Goal: Contribute content: Contribute content

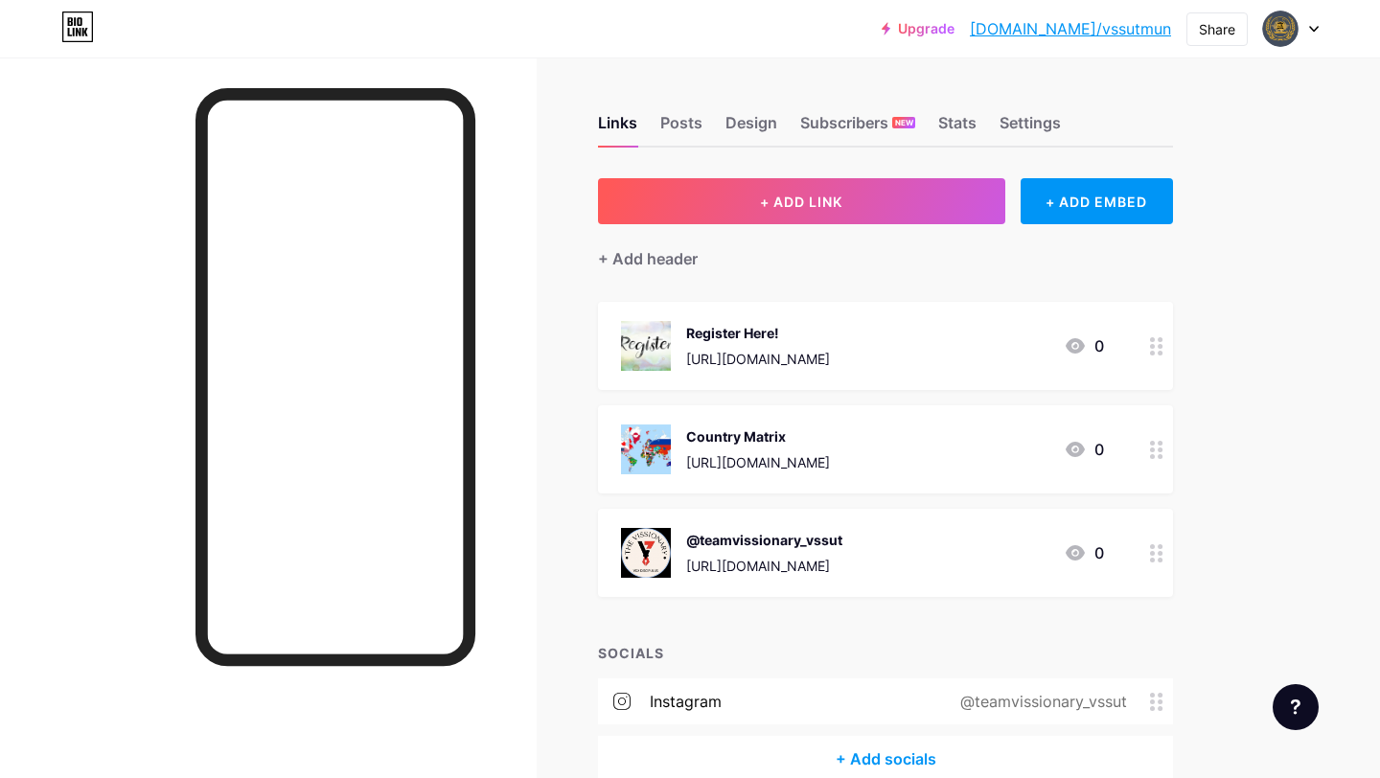
click at [719, 540] on div "@teamvissionary_vssut" at bounding box center [764, 540] width 156 height 20
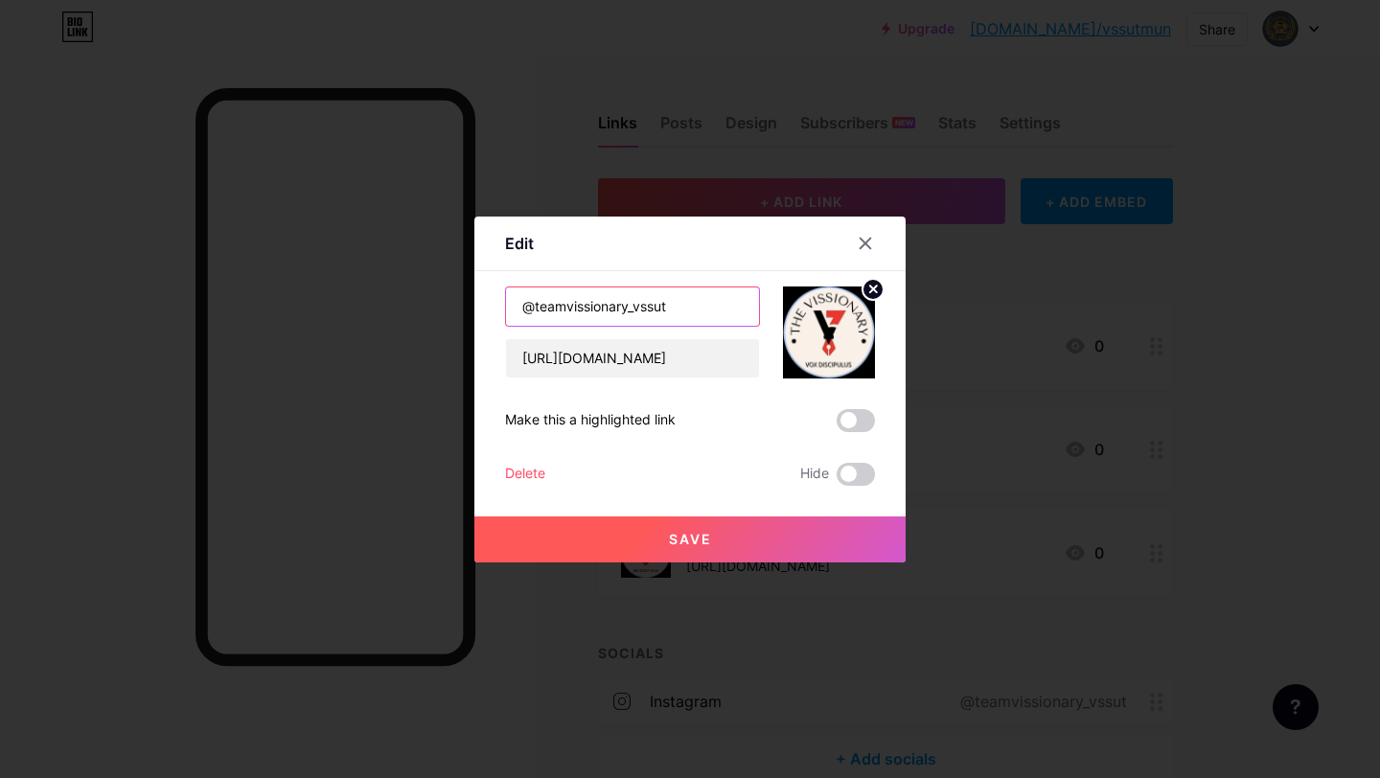
drag, startPoint x: 693, startPoint y: 303, endPoint x: 531, endPoint y: 300, distance: 162.0
click at [531, 300] on input "@teamvissionary_vssut" at bounding box center [632, 306] width 253 height 38
type input "@mun.vssut"
click at [653, 366] on input "[URL][DOMAIN_NAME]" at bounding box center [632, 358] width 253 height 38
paste input "mun.vssut/?utm_source=ig_web_button_share_sheet"
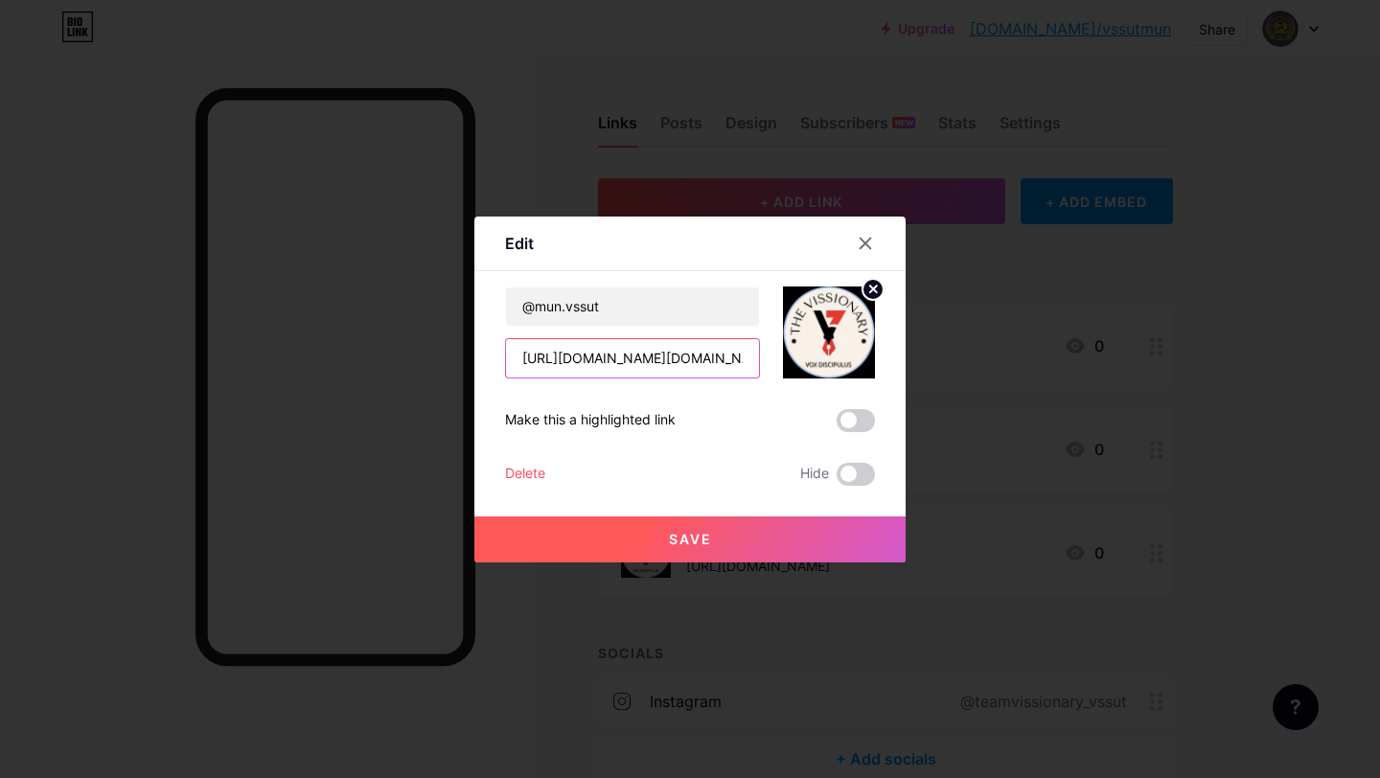
scroll to position [0, 293]
type input "[URL][DOMAIN_NAME][DOMAIN_NAME]"
click at [867, 288] on circle at bounding box center [872, 289] width 21 height 21
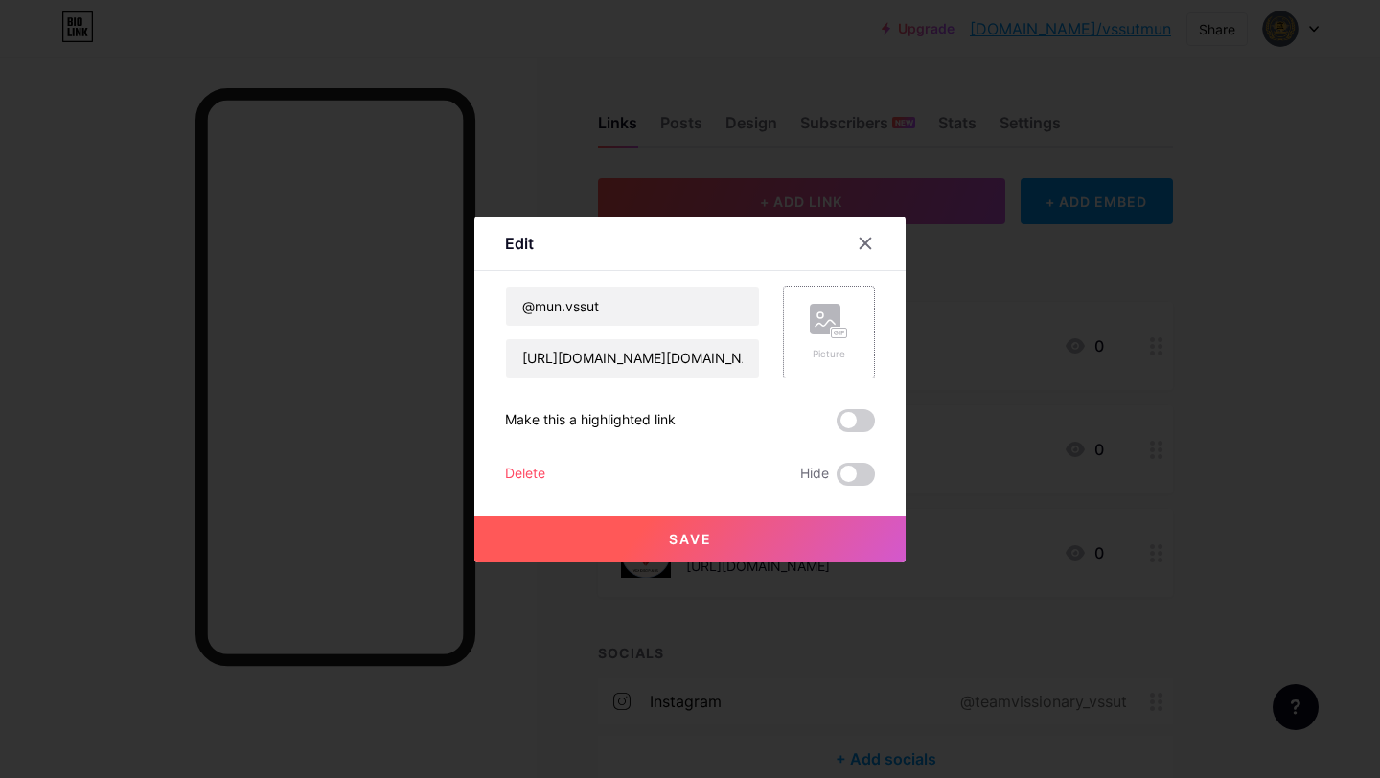
click at [828, 338] on div "Picture" at bounding box center [829, 332] width 38 height 57
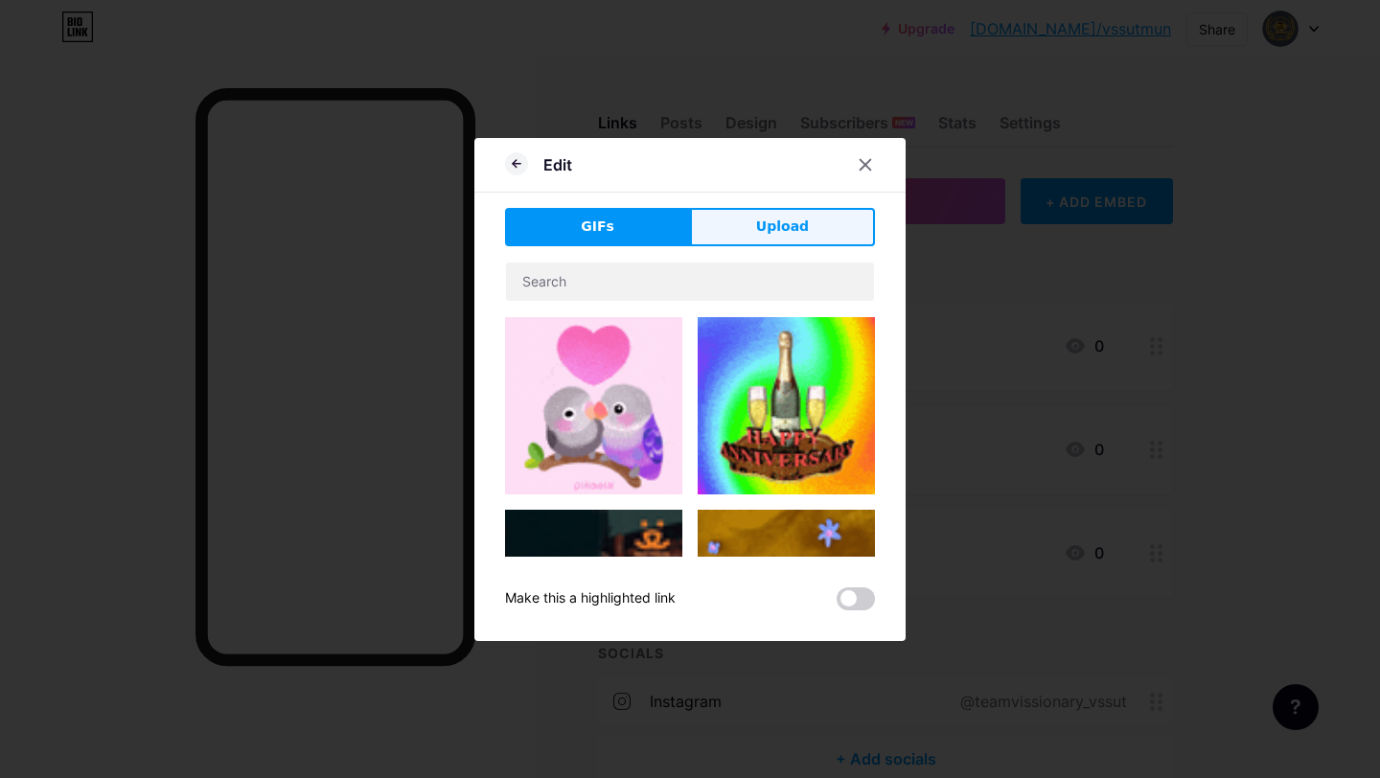
click at [748, 232] on button "Upload" at bounding box center [782, 227] width 185 height 38
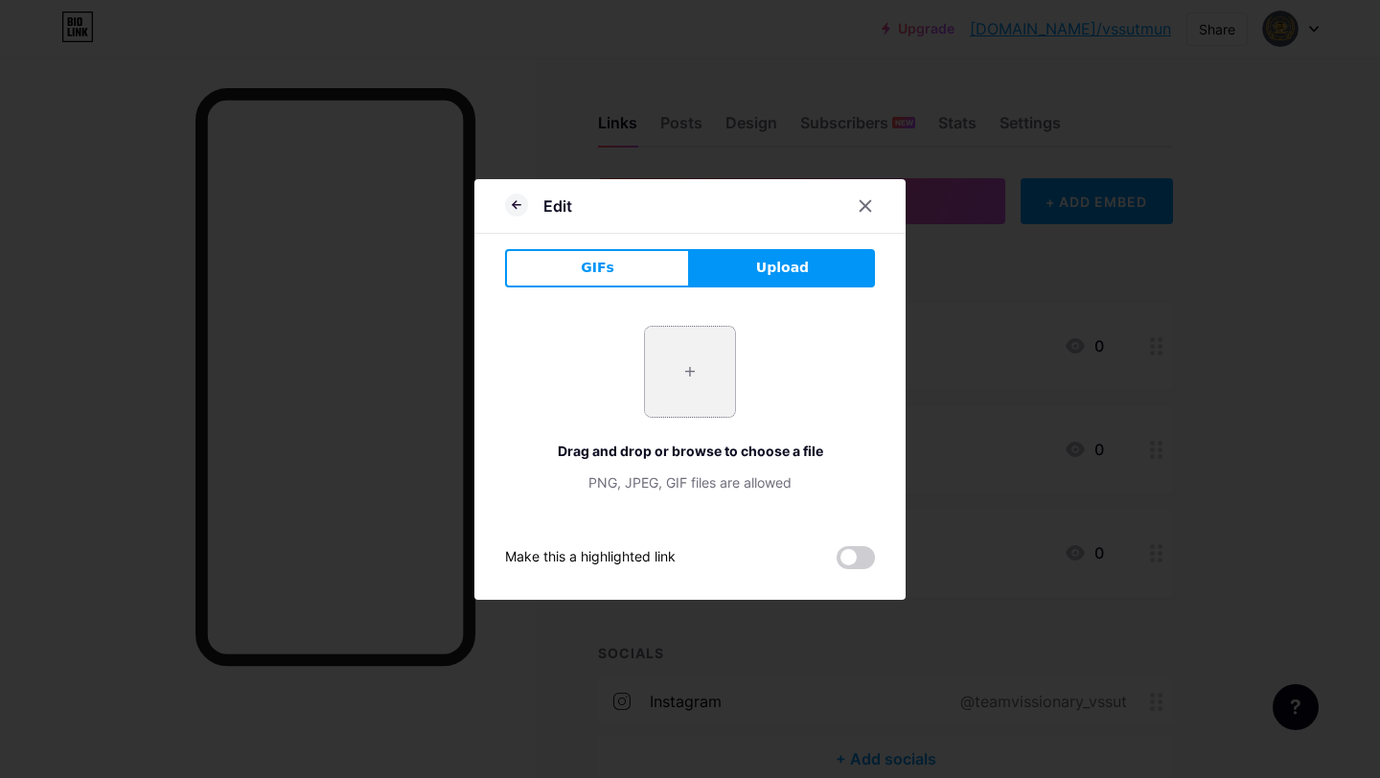
click at [689, 378] on input "file" at bounding box center [690, 372] width 90 height 90
type input "C:\fakepath\Fresh and Energetic Logo for MUN.png"
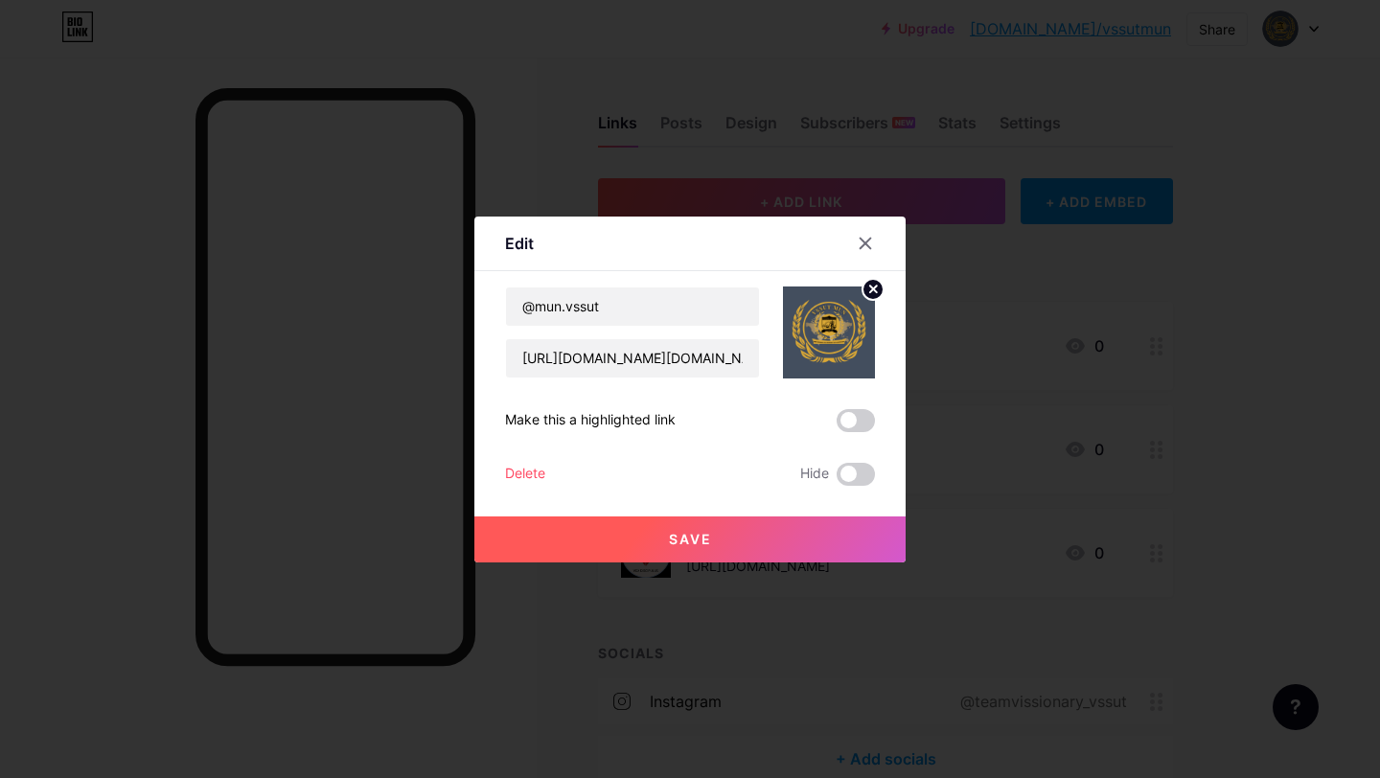
click at [673, 536] on span "Save" at bounding box center [690, 539] width 43 height 16
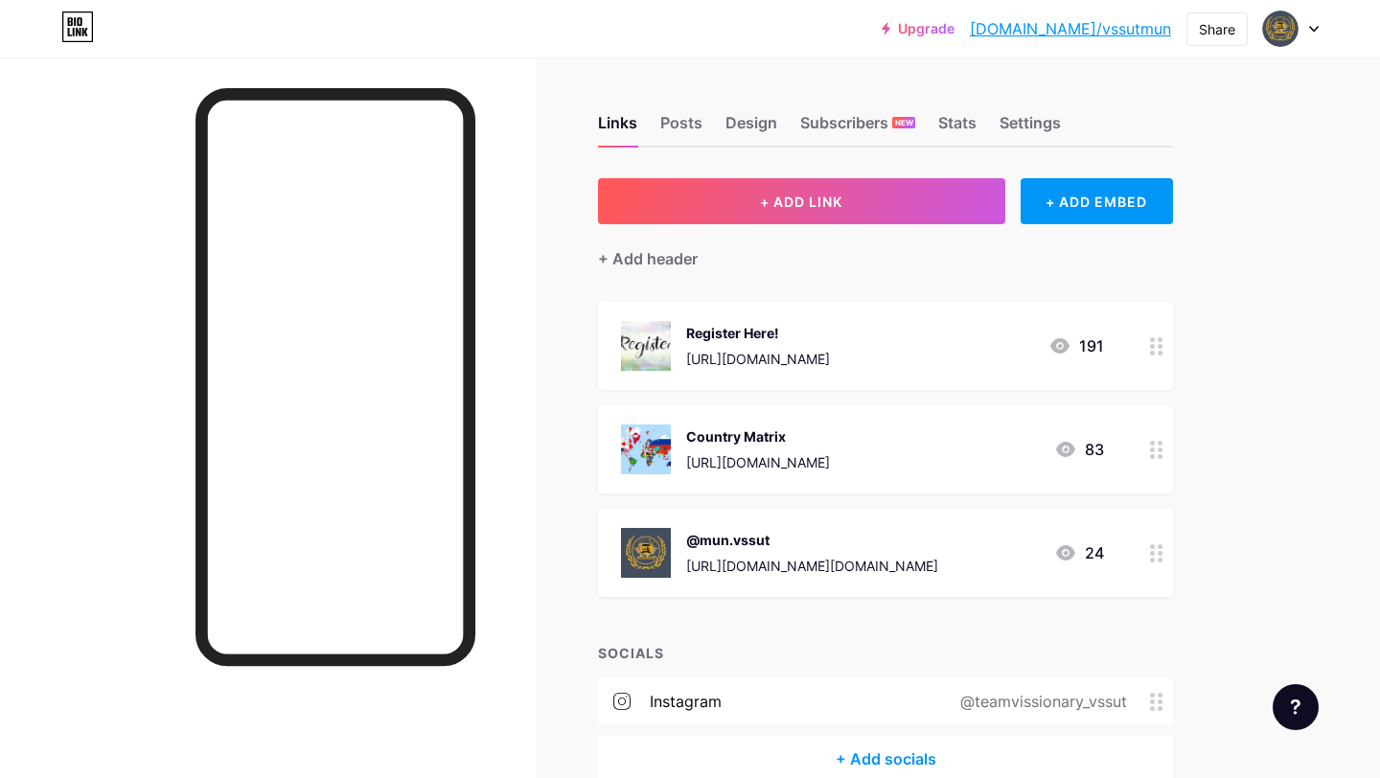
scroll to position [99, 0]
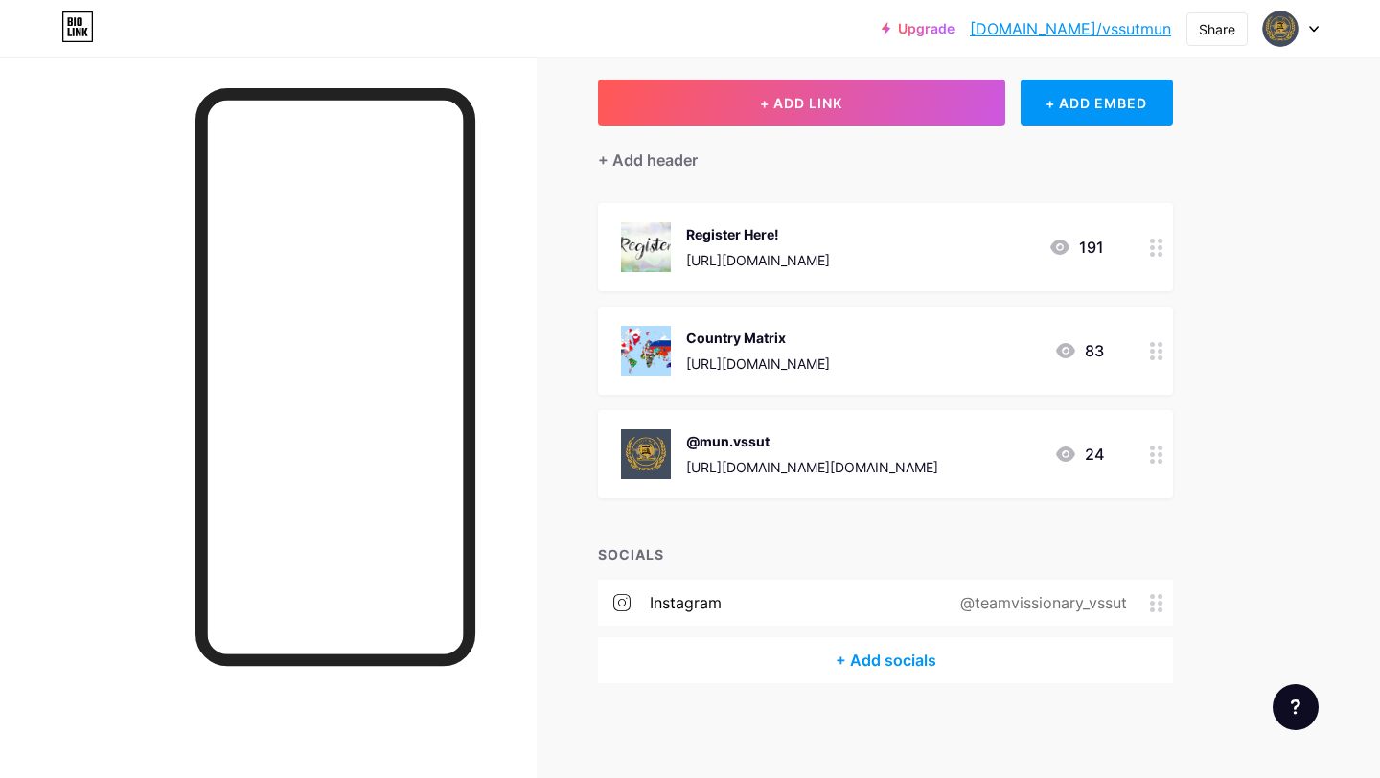
click at [1025, 606] on div "@teamvissionary_vssut" at bounding box center [1039, 602] width 220 height 23
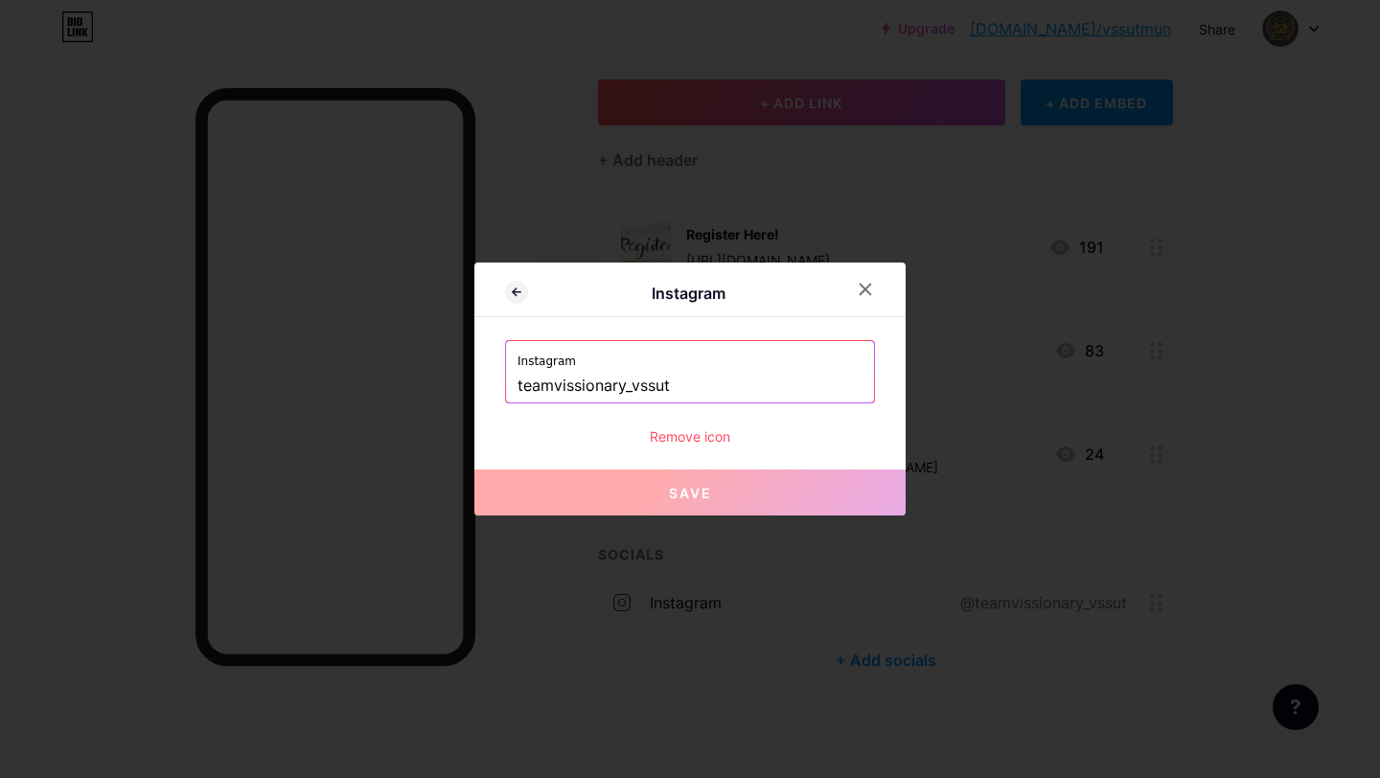
drag, startPoint x: 716, startPoint y: 386, endPoint x: 484, endPoint y: 384, distance: 231.9
click at [484, 384] on div "Instagram Instagram teamvissionary_vssut Remove icon Save" at bounding box center [689, 389] width 431 height 253
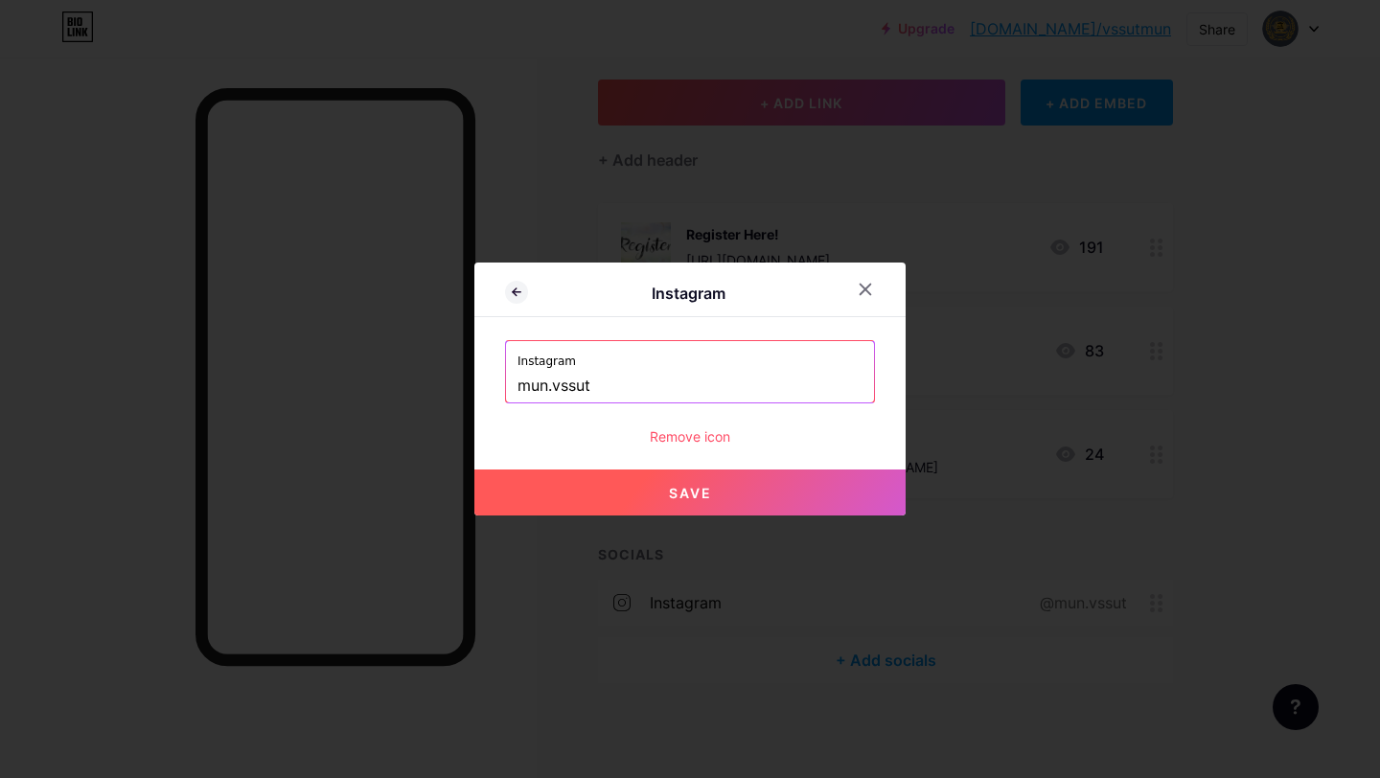
click at [674, 499] on span "Save" at bounding box center [690, 493] width 43 height 16
type input "[URL][DOMAIN_NAME][DOMAIN_NAME]"
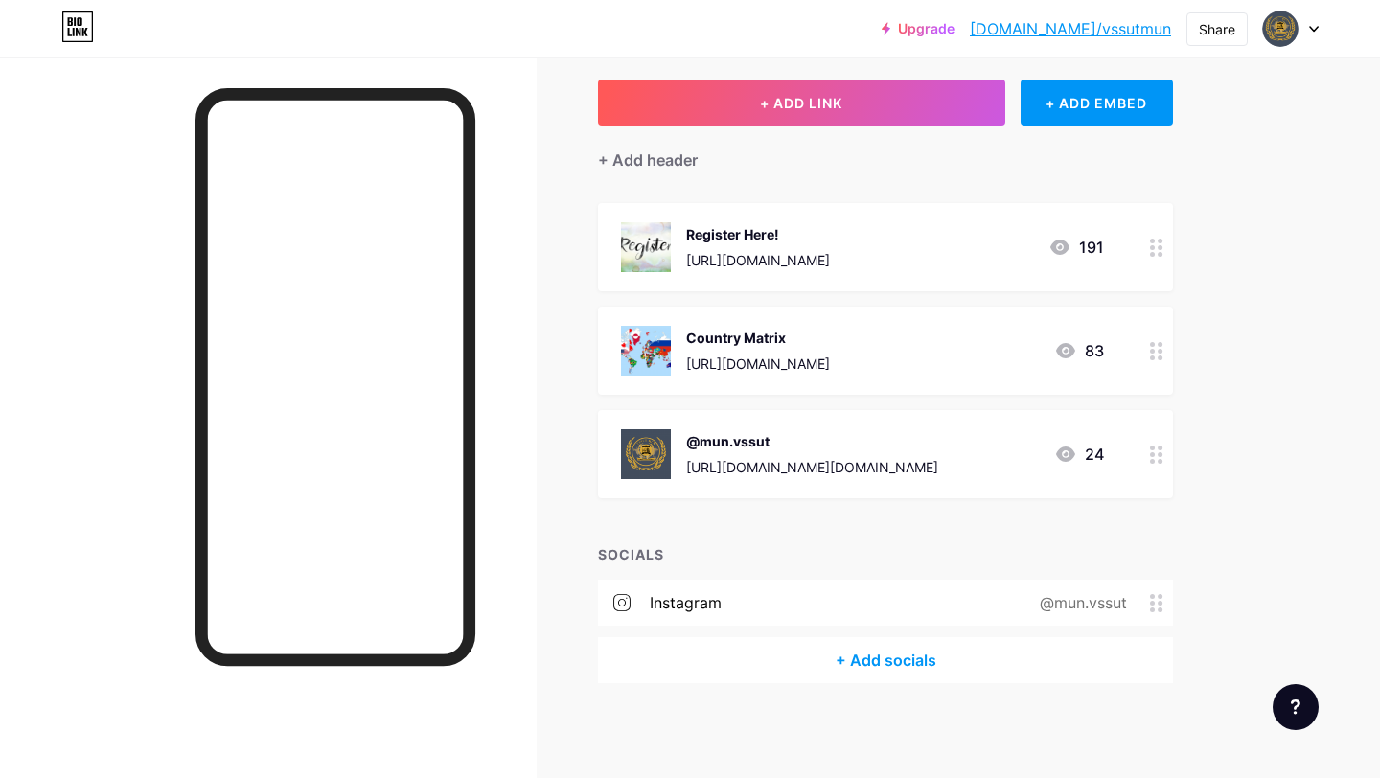
click at [878, 601] on div "instagram @mun.vssut" at bounding box center [885, 603] width 575 height 46
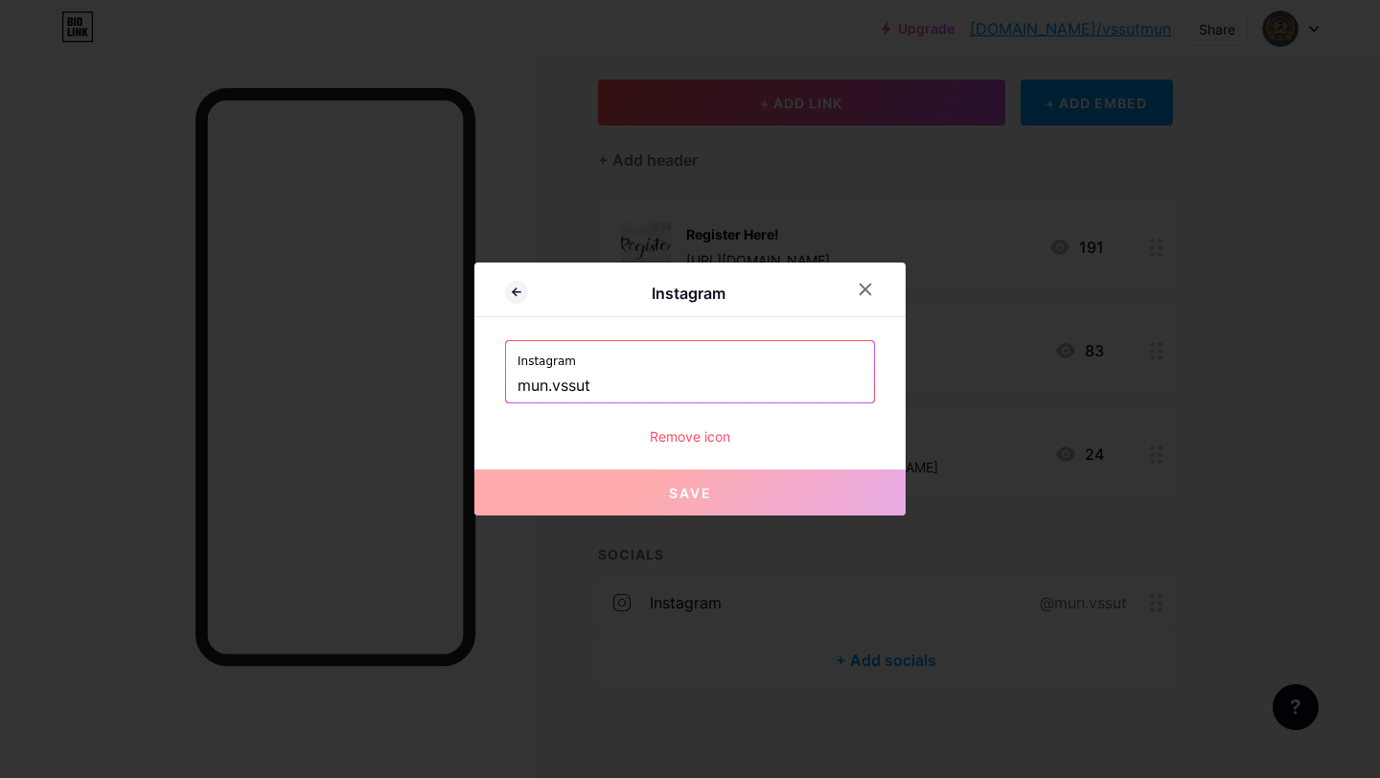
click at [717, 581] on div at bounding box center [690, 389] width 1380 height 778
